Goal: Task Accomplishment & Management: Complete application form

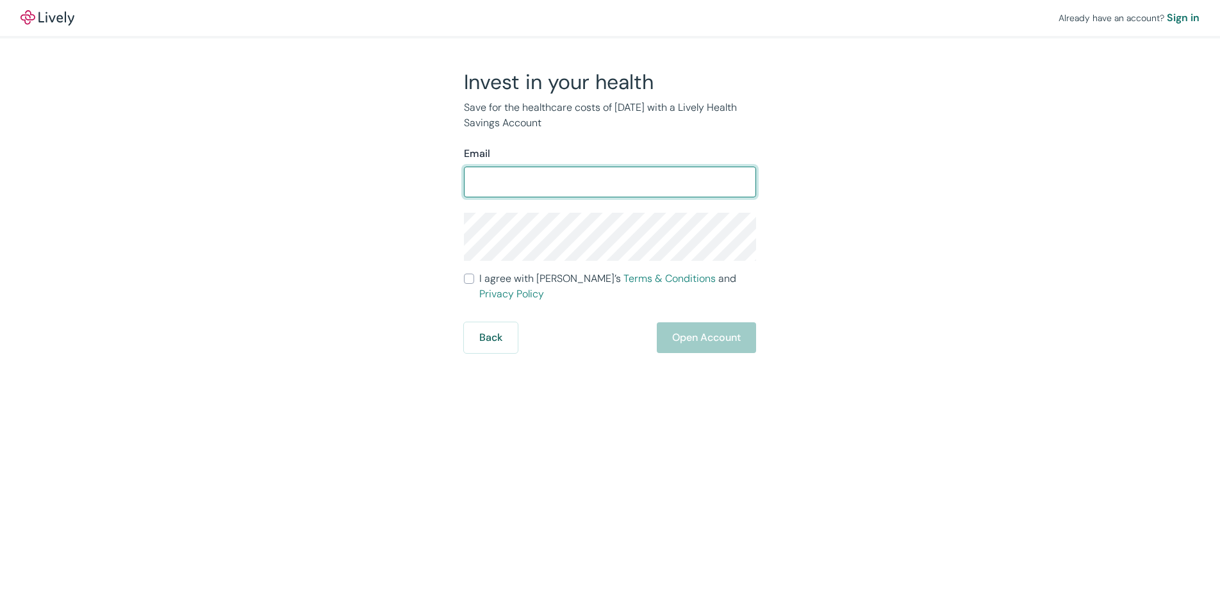
click at [0, 609] on com-1password-button at bounding box center [0, 610] width 0 height 0
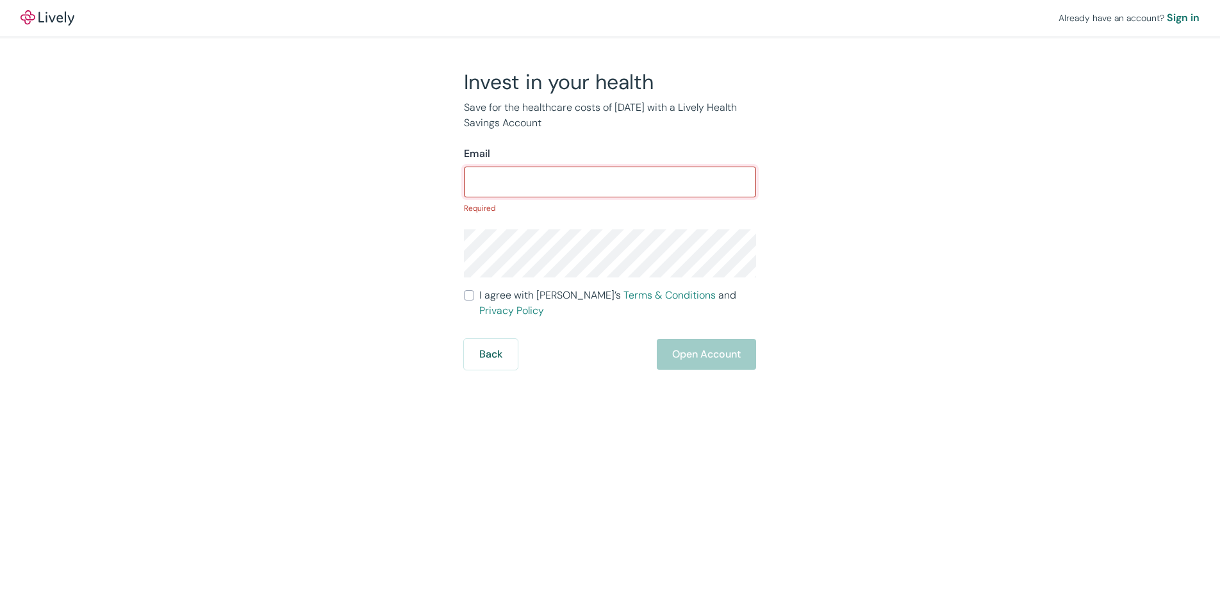
type input "[EMAIL_ADDRESS][DOMAIN_NAME]"
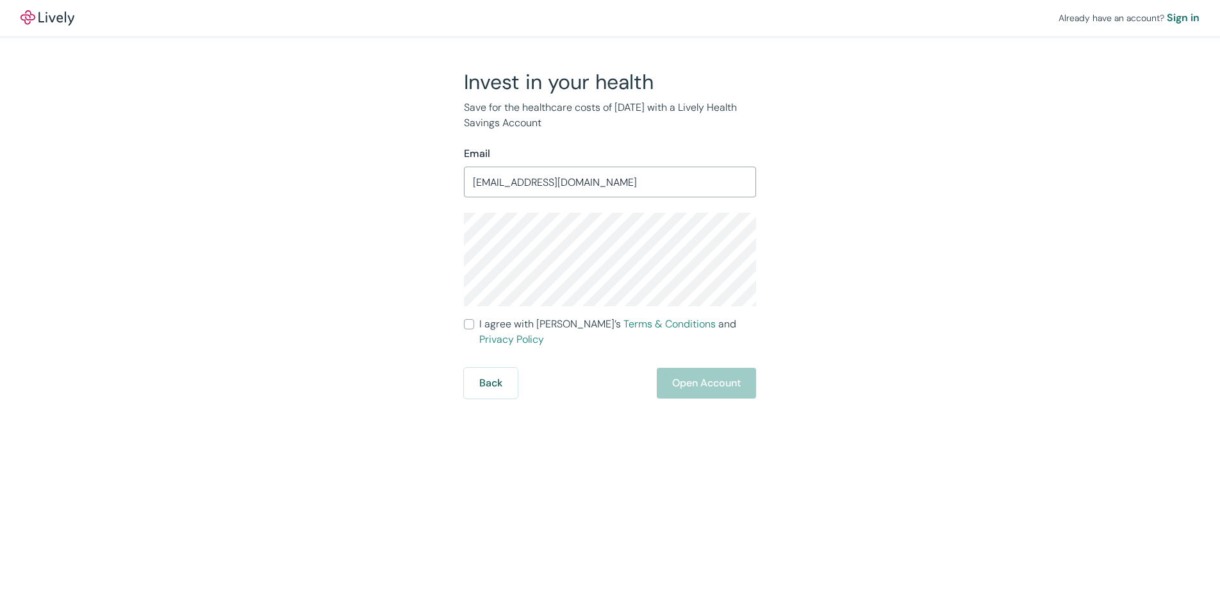
click at [700, 368] on div "Back Open Account" at bounding box center [610, 383] width 292 height 31
click at [655, 182] on input "[EMAIL_ADDRESS][DOMAIN_NAME]" at bounding box center [610, 182] width 292 height 26
click at [758, 366] on div "Invest in your health Save for the healthcare costs of [DATE] with a Lively Hea…" at bounding box center [602, 233] width 615 height 329
click at [467, 326] on input "I agree with Lively’s Terms & Conditions and Privacy Policy" at bounding box center [469, 324] width 10 height 10
checkbox input "true"
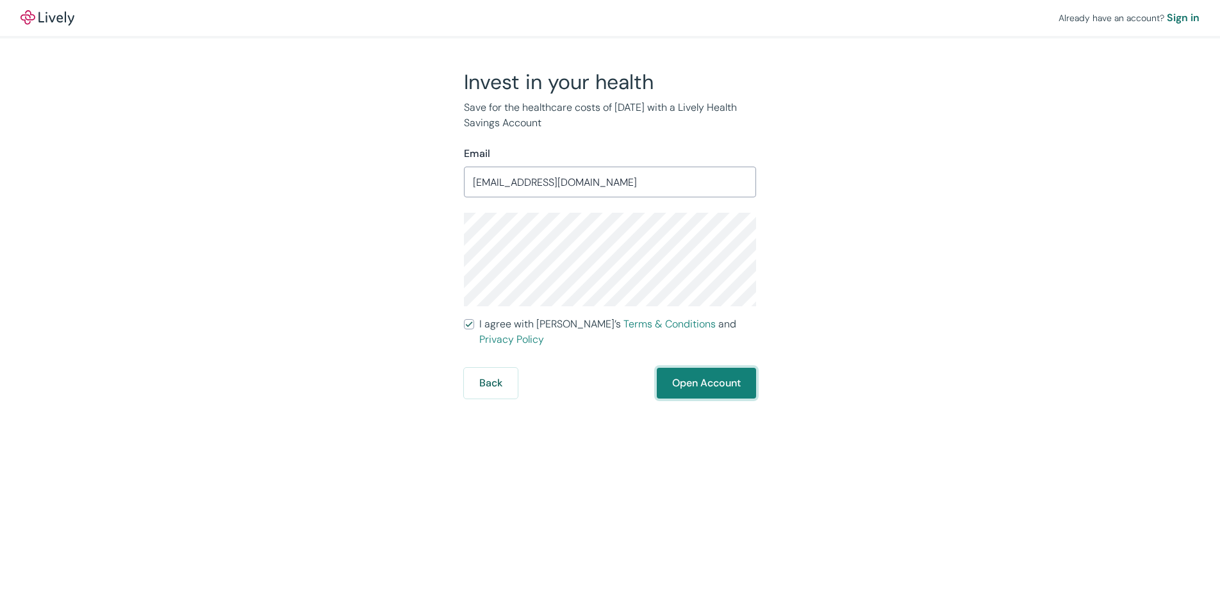
click at [683, 370] on button "Open Account" at bounding box center [706, 383] width 99 height 31
